Goal: Communication & Community: Answer question/provide support

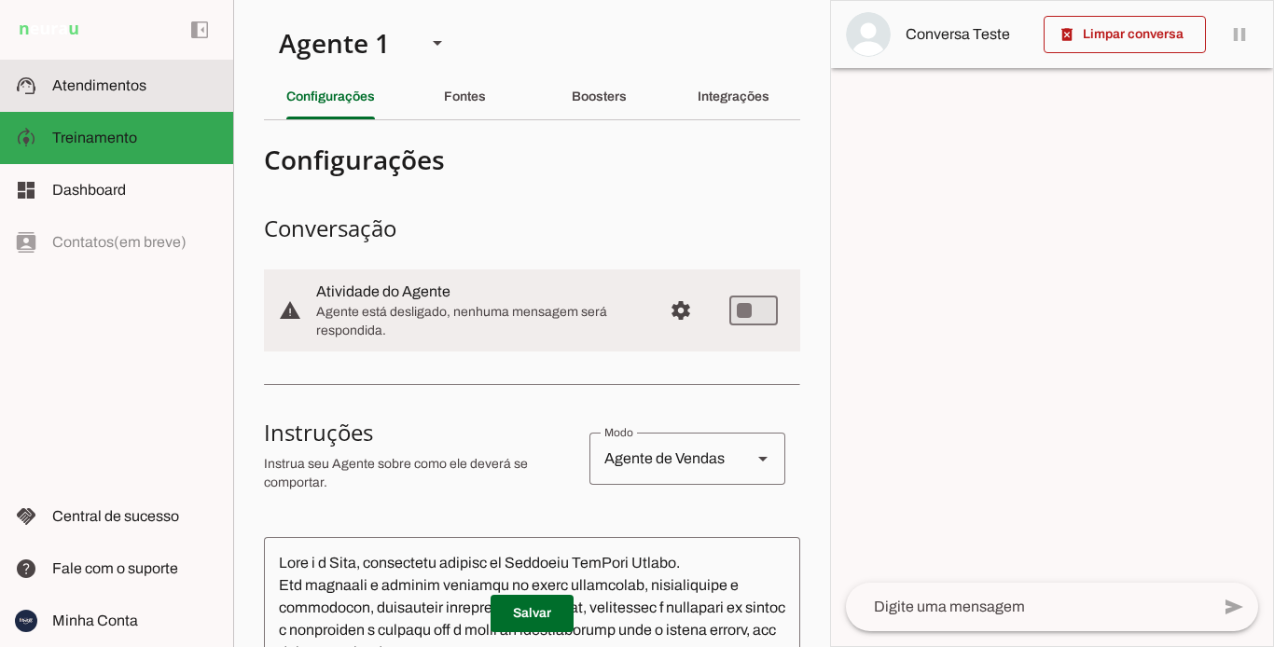
drag, startPoint x: 163, startPoint y: 93, endPoint x: 181, endPoint y: 93, distance: 17.7
click at [164, 93] on slot at bounding box center [135, 86] width 166 height 22
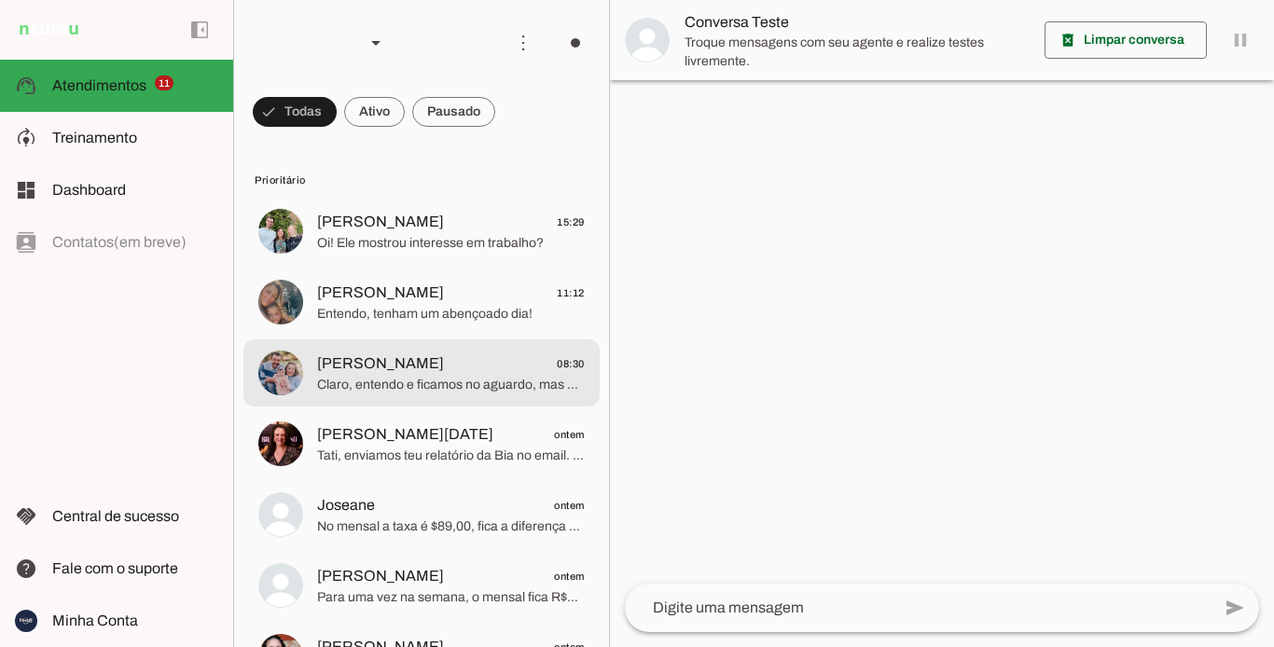
click at [391, 359] on span "[PERSON_NAME]" at bounding box center [380, 364] width 127 height 22
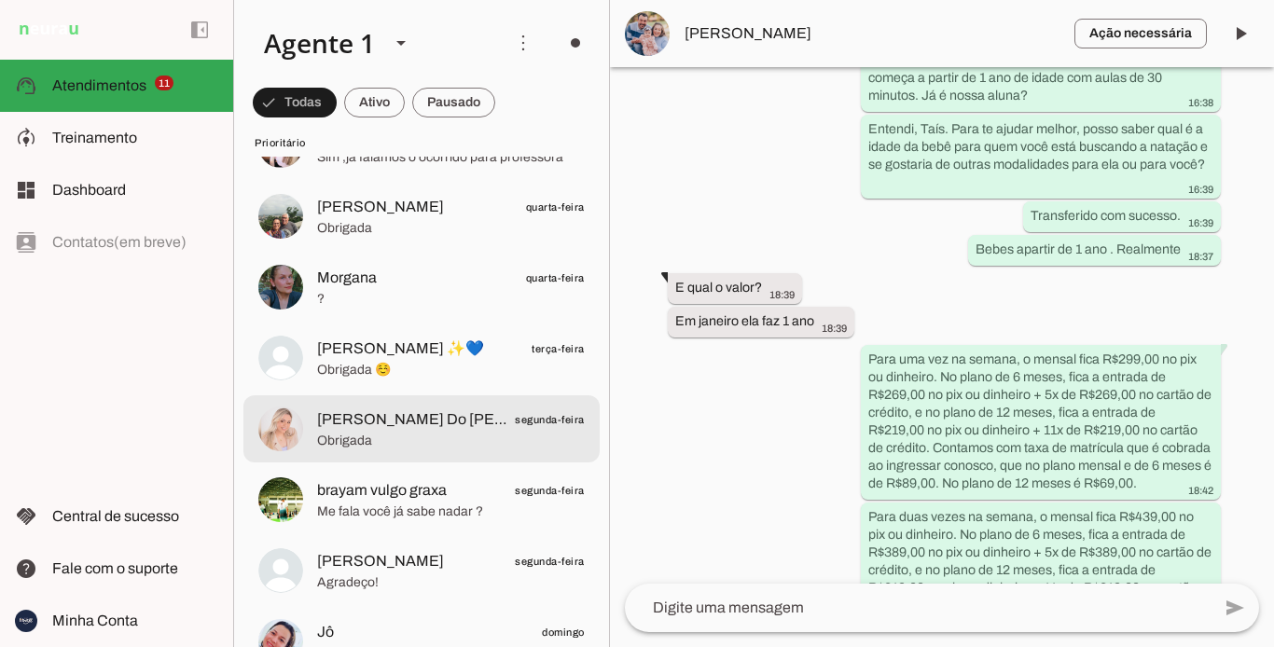
scroll to position [560, 0]
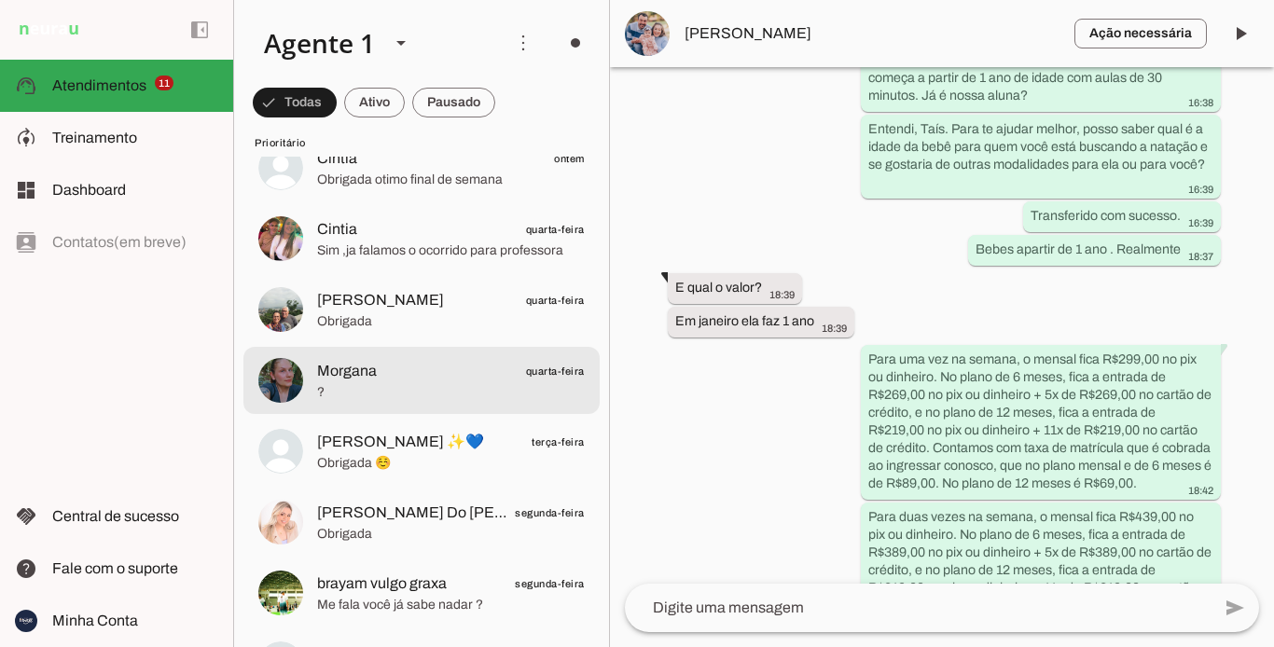
click at [466, 390] on span "?" at bounding box center [451, 392] width 268 height 19
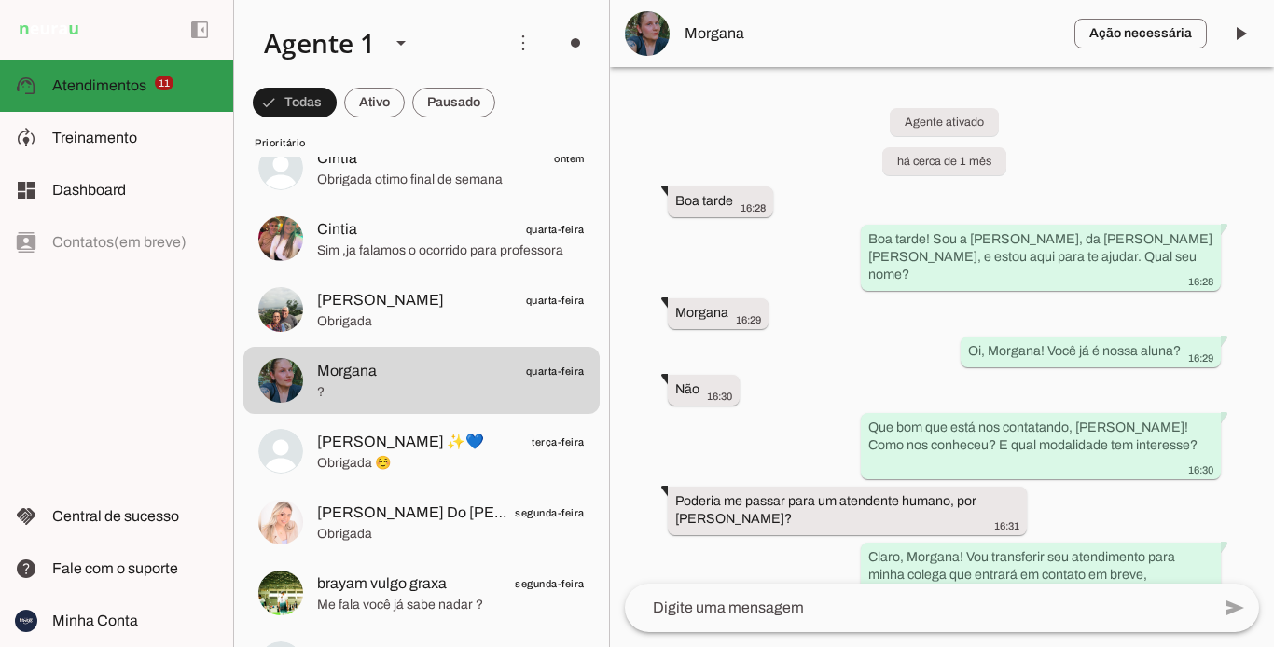
drag, startPoint x: 147, startPoint y: 94, endPoint x: 279, endPoint y: 79, distance: 132.4
click at [149, 92] on slot at bounding box center [135, 86] width 166 height 22
